Goal: Information Seeking & Learning: Understand process/instructions

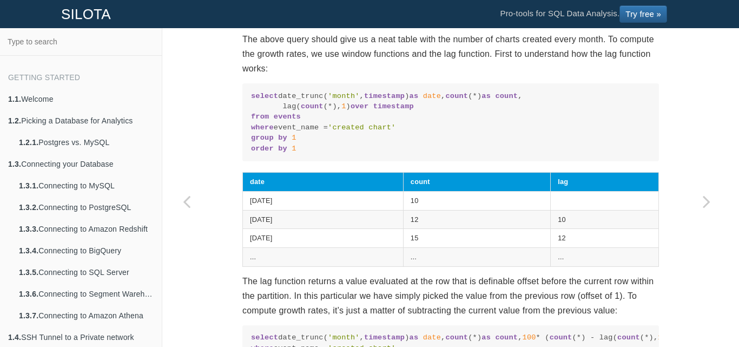
scroll to position [297, 0]
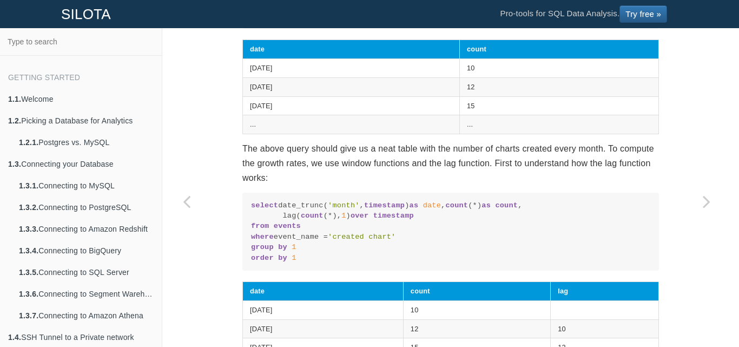
drag, startPoint x: 455, startPoint y: 251, endPoint x: 453, endPoint y: 242, distance: 9.4
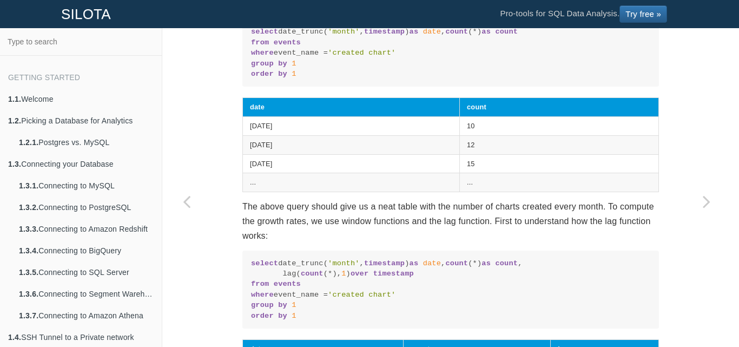
scroll to position [189, 0]
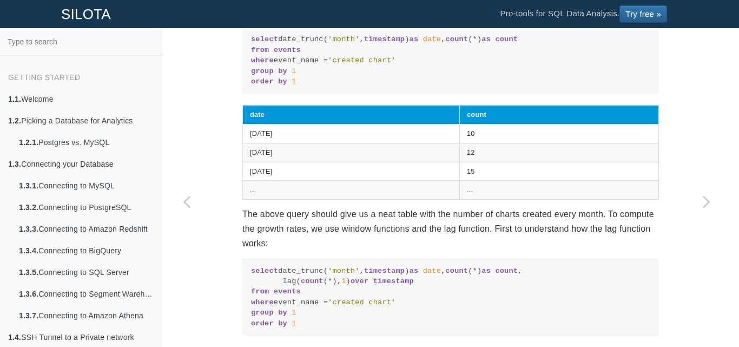
drag, startPoint x: 453, startPoint y: 242, endPoint x: 420, endPoint y: 189, distance: 63.2
click at [420, 181] on td "[DATE]" at bounding box center [351, 171] width 217 height 19
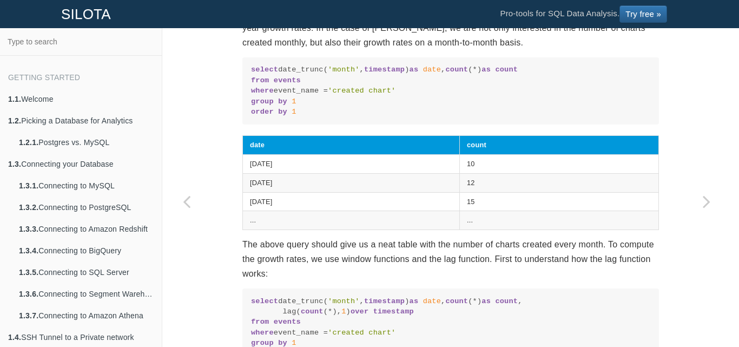
scroll to position [135, 0]
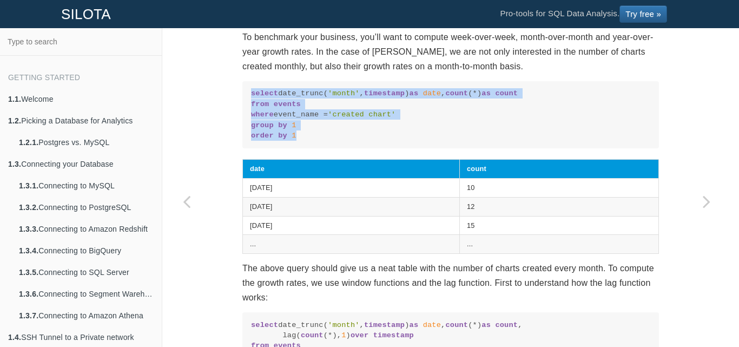
drag, startPoint x: 248, startPoint y: 94, endPoint x: 373, endPoint y: 156, distance: 140.3
click at [373, 148] on pre "select date_trunc( 'month' , timestamp ) as date , count (*) as count from even…" at bounding box center [450, 114] width 416 height 67
click at [401, 141] on code "select date_trunc( 'month' , timestamp ) as date , count (*) as count from even…" at bounding box center [450, 114] width 399 height 52
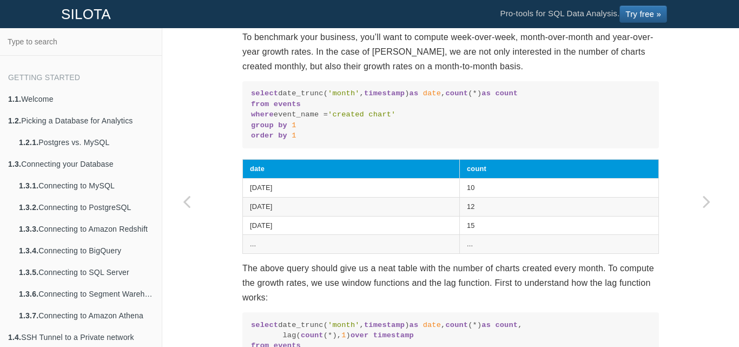
drag, startPoint x: 248, startPoint y: 89, endPoint x: 342, endPoint y: 162, distance: 119.1
drag, startPoint x: 249, startPoint y: 92, endPoint x: 334, endPoint y: 160, distance: 108.2
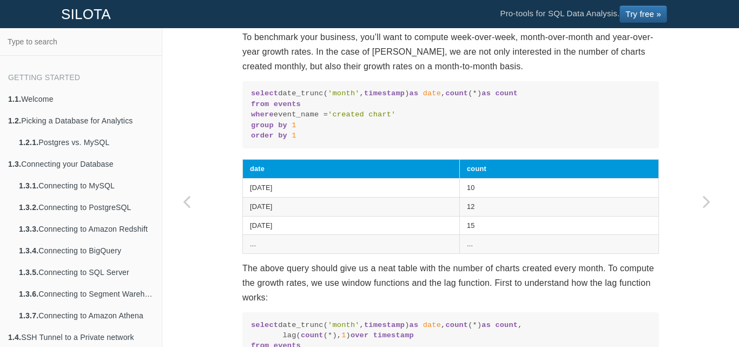
click at [246, 89] on pre "select date_trunc( 'month' , timestamp ) as date , count (*) as count from even…" at bounding box center [450, 114] width 416 height 67
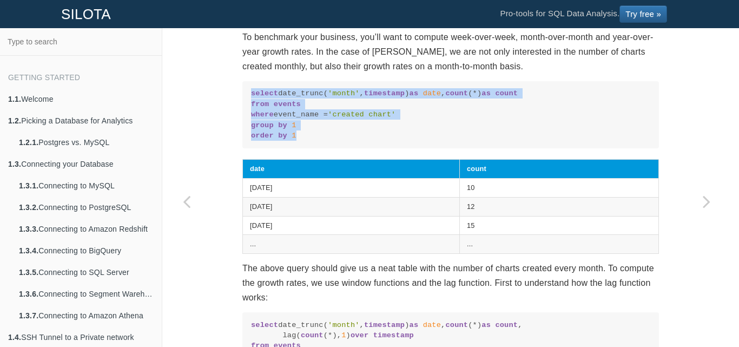
drag, startPoint x: 247, startPoint y: 95, endPoint x: 303, endPoint y: 156, distance: 83.1
click at [303, 148] on pre "select date_trunc( 'month' , timestamp ) as date , count (*) as count from even…" at bounding box center [450, 114] width 416 height 67
click at [327, 141] on code "select date_trunc( 'month' , timestamp ) as date , count (*) as count from even…" at bounding box center [450, 114] width 399 height 52
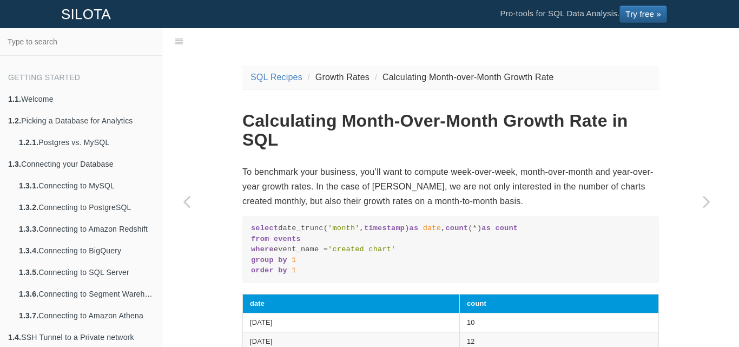
scroll to position [0, 0]
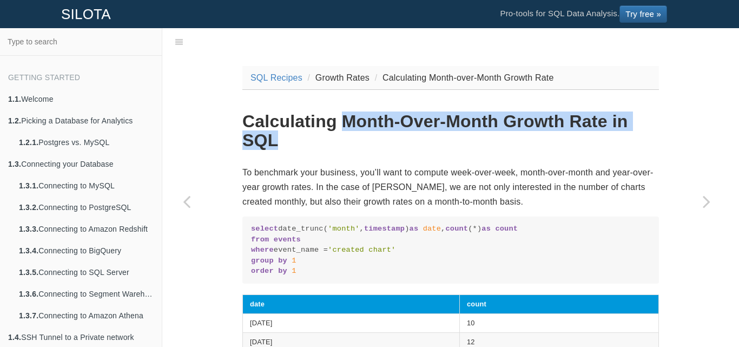
drag, startPoint x: 337, startPoint y: 124, endPoint x: 638, endPoint y: 141, distance: 301.7
click at [638, 141] on h1 "Calculating Month-Over-Month Growth Rate in SQL" at bounding box center [450, 131] width 416 height 38
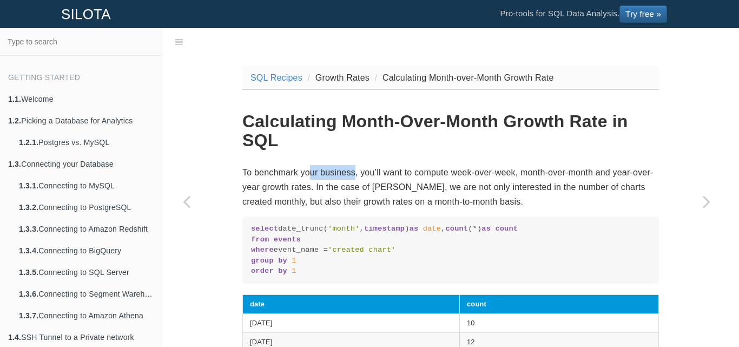
drag, startPoint x: 311, startPoint y: 175, endPoint x: 349, endPoint y: 174, distance: 38.4
click at [349, 174] on p "To benchmark your business, you’ll want to compute week-over-week, month-over-m…" at bounding box center [450, 187] width 416 height 44
drag, startPoint x: 370, startPoint y: 173, endPoint x: 406, endPoint y: 175, distance: 35.2
click at [406, 175] on p "To benchmark your business, you’ll want to compute week-over-week, month-over-m…" at bounding box center [450, 187] width 416 height 44
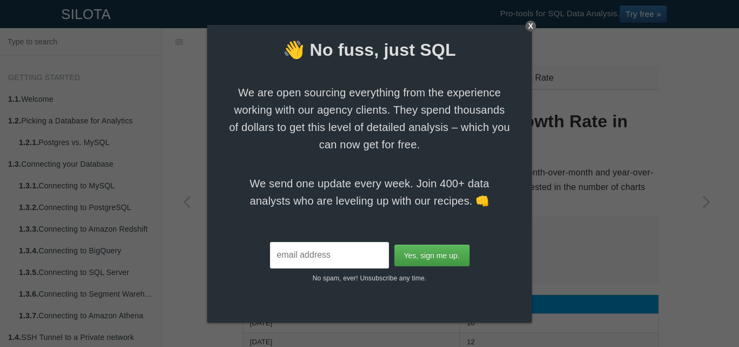
click at [529, 25] on div "X" at bounding box center [530, 26] width 11 height 11
